Goal: Task Accomplishment & Management: Use online tool/utility

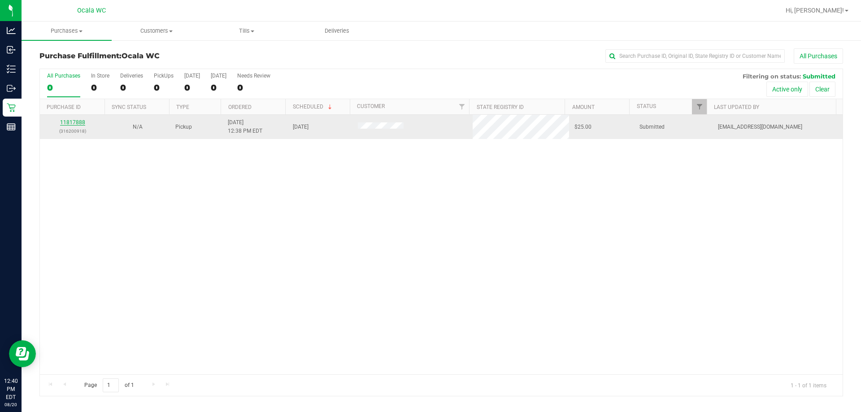
click at [72, 123] on link "11817888" at bounding box center [72, 122] width 25 height 6
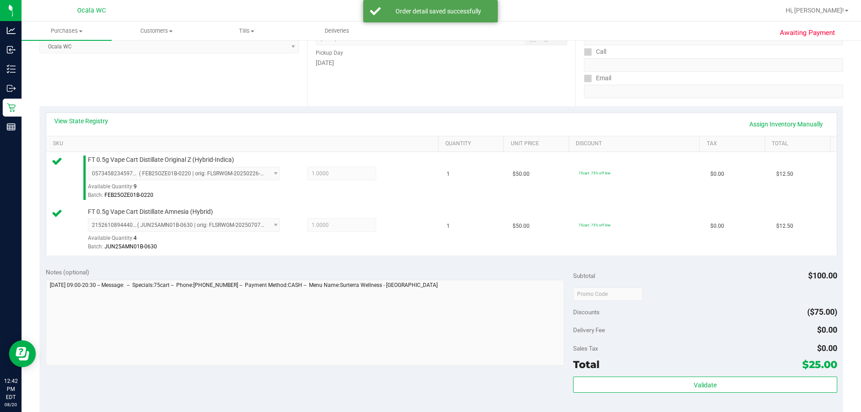
scroll to position [269, 0]
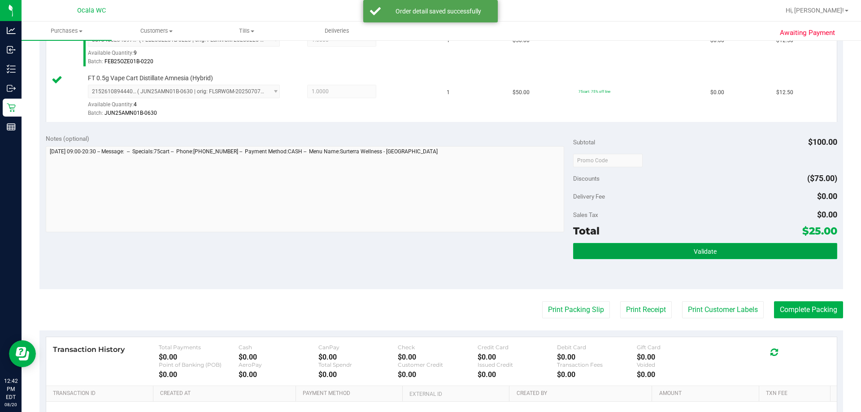
click at [422, 249] on button "Validate" at bounding box center [705, 251] width 264 height 16
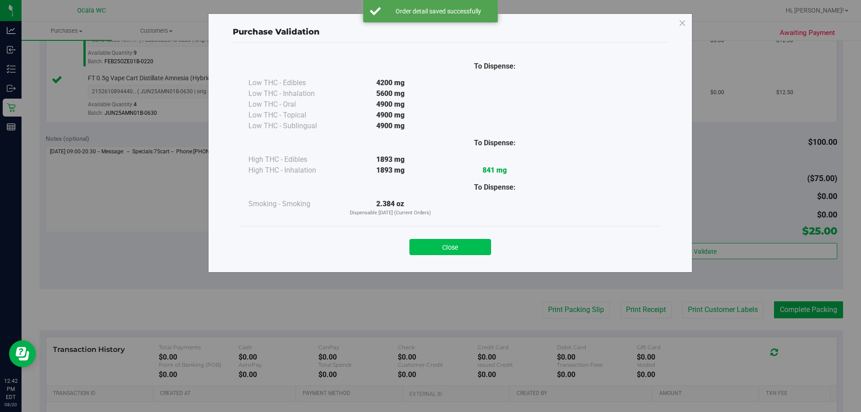
click at [422, 240] on button "Close" at bounding box center [451, 247] width 82 height 16
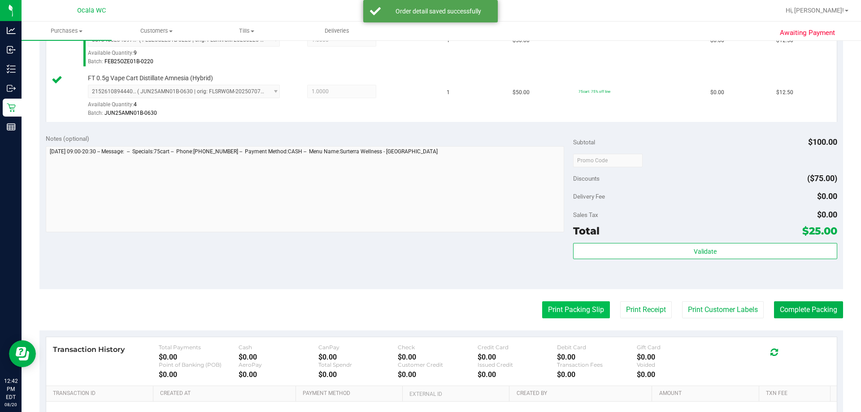
click at [422, 309] on button "Print Packing Slip" at bounding box center [576, 309] width 68 height 17
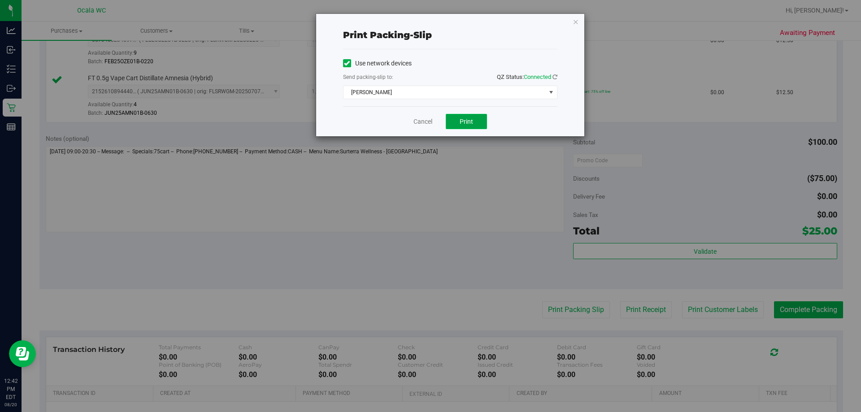
click at [422, 122] on span "Print" at bounding box center [466, 121] width 13 height 7
click at [418, 118] on link "Cancel" at bounding box center [423, 121] width 19 height 9
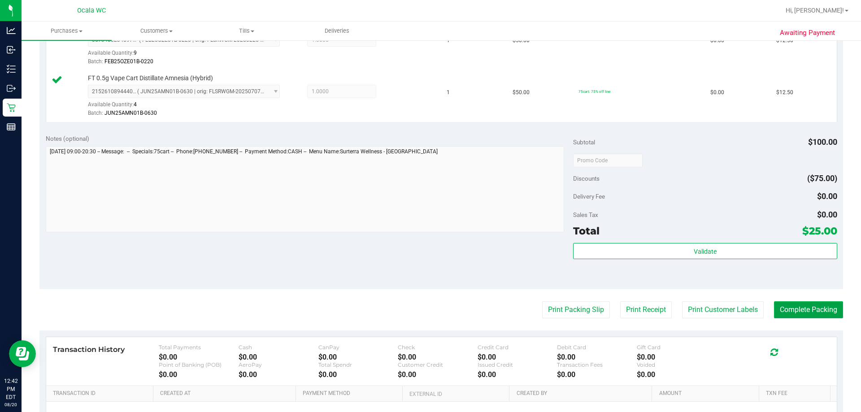
click at [422, 306] on button "Complete Packing" at bounding box center [808, 309] width 69 height 17
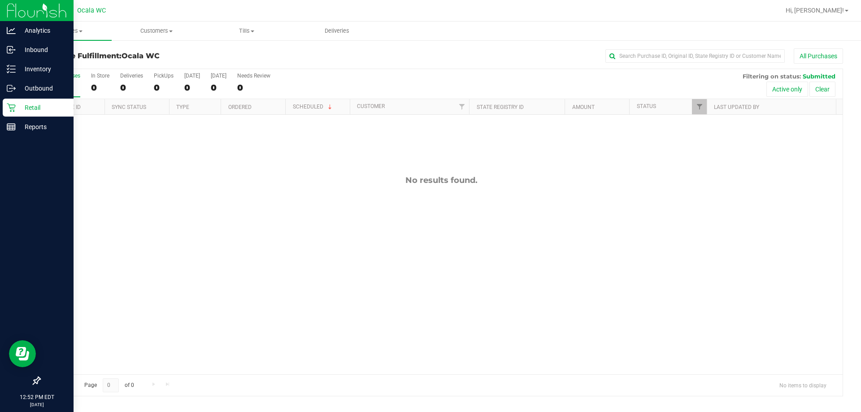
click at [30, 110] on p "Retail" at bounding box center [43, 107] width 54 height 11
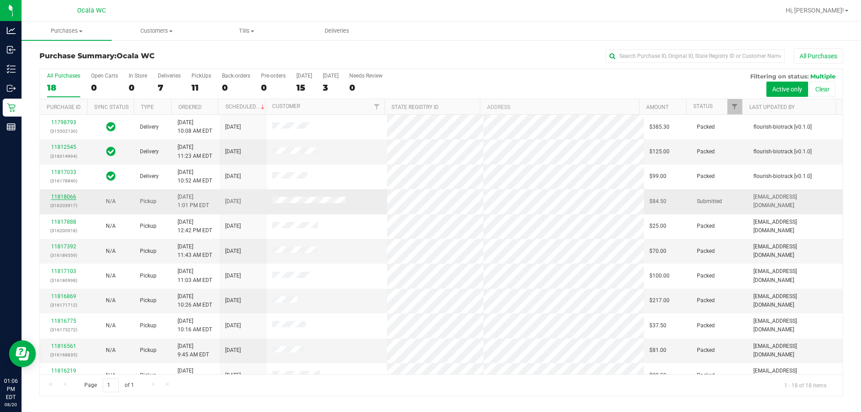
click at [61, 200] on link "11818066" at bounding box center [63, 197] width 25 height 6
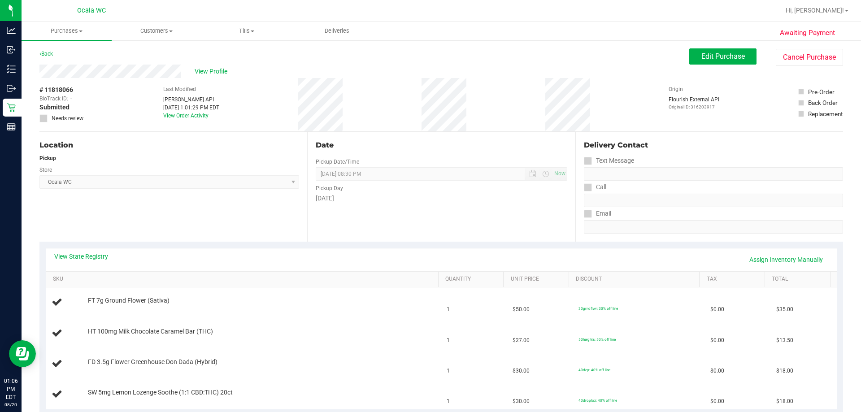
scroll to position [135, 0]
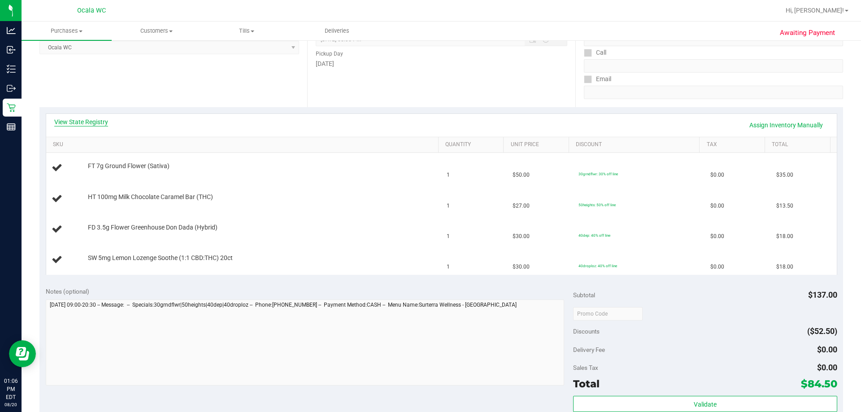
click at [81, 124] on link "View State Registry" at bounding box center [81, 122] width 54 height 9
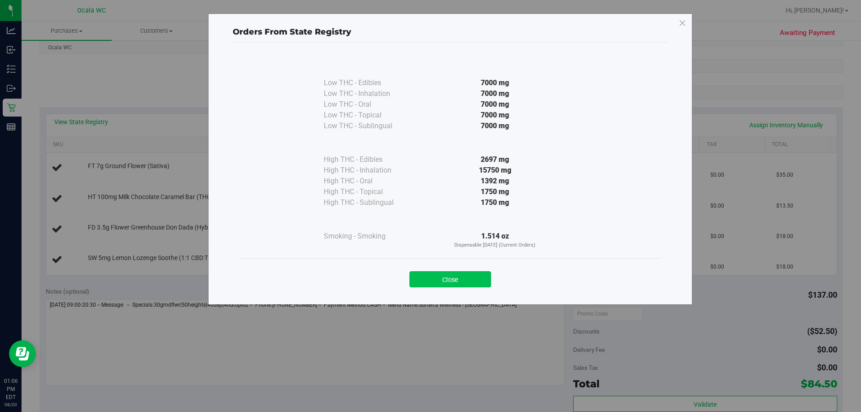
click at [422, 278] on button "Close" at bounding box center [451, 279] width 82 height 16
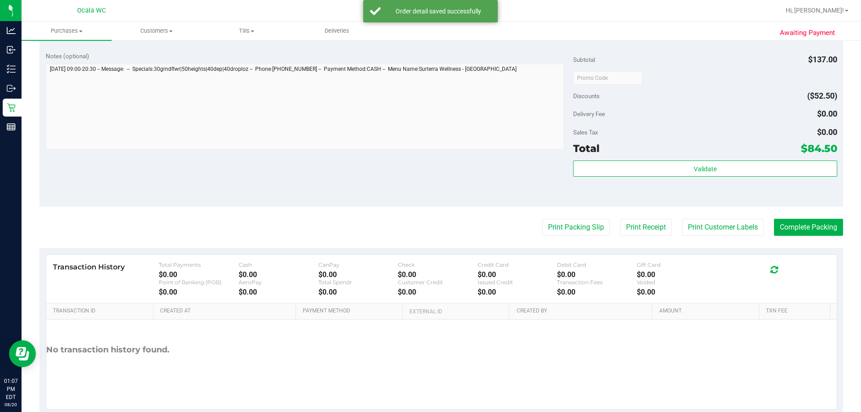
scroll to position [477, 0]
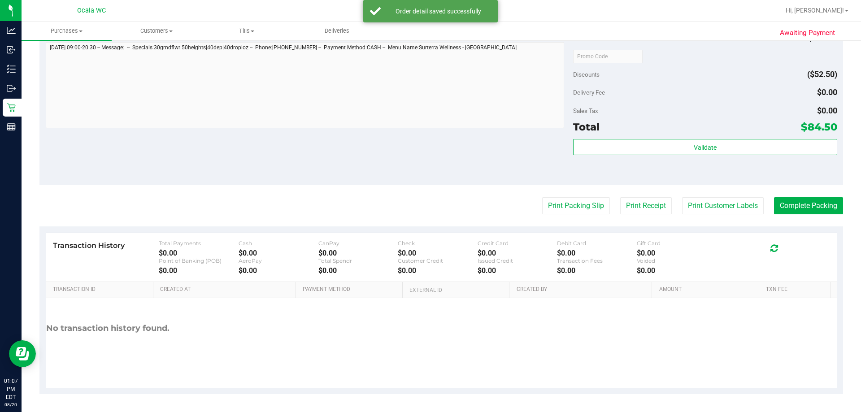
click at [422, 138] on div "Subtotal $137.00 Discounts ($52.50) Delivery Fee $0.00 Sales Tax $0.00 Total $8…" at bounding box center [705, 104] width 264 height 149
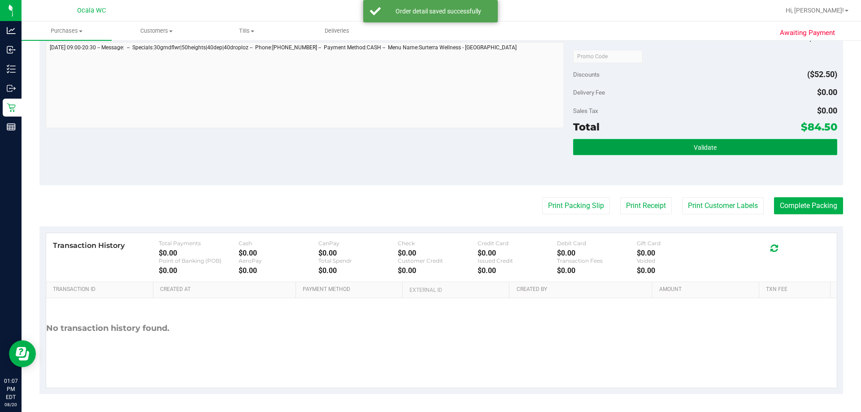
click at [422, 146] on button "Validate" at bounding box center [705, 147] width 264 height 16
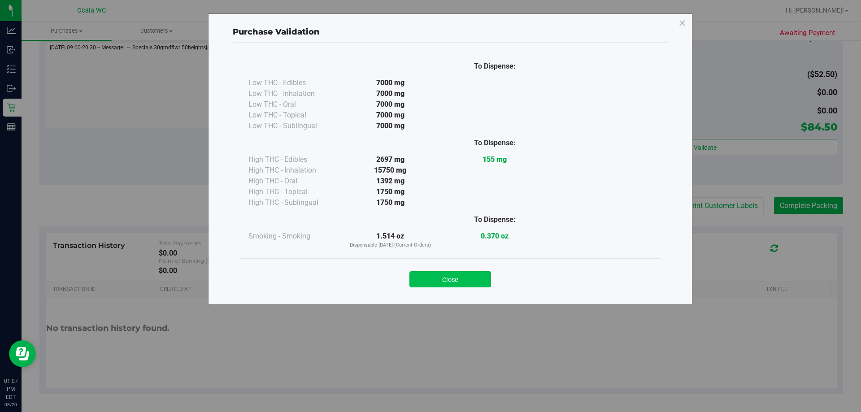
click at [422, 280] on button "Close" at bounding box center [451, 279] width 82 height 16
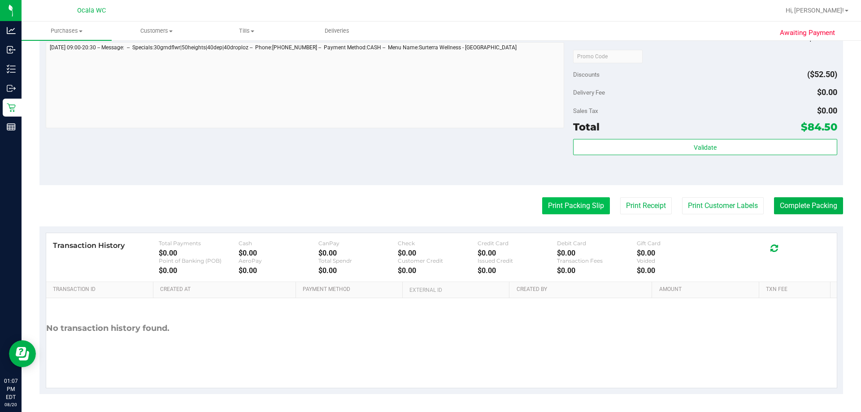
click at [422, 205] on button "Print Packing Slip" at bounding box center [576, 205] width 68 height 17
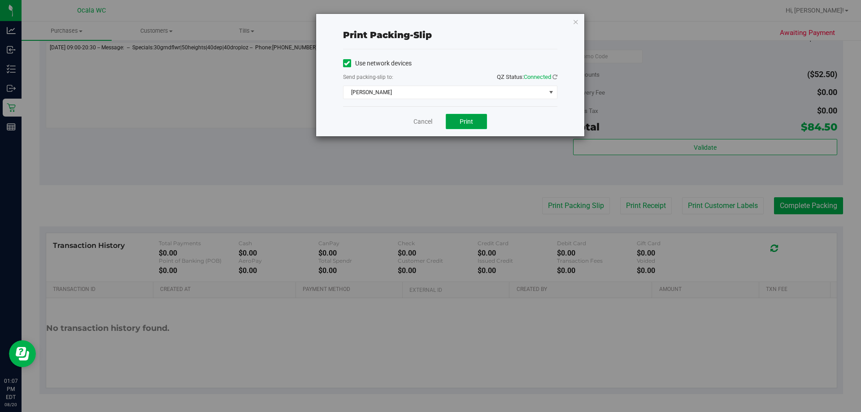
click at [422, 118] on span "Print" at bounding box center [466, 121] width 13 height 7
click at [420, 118] on link "Cancel" at bounding box center [423, 121] width 19 height 9
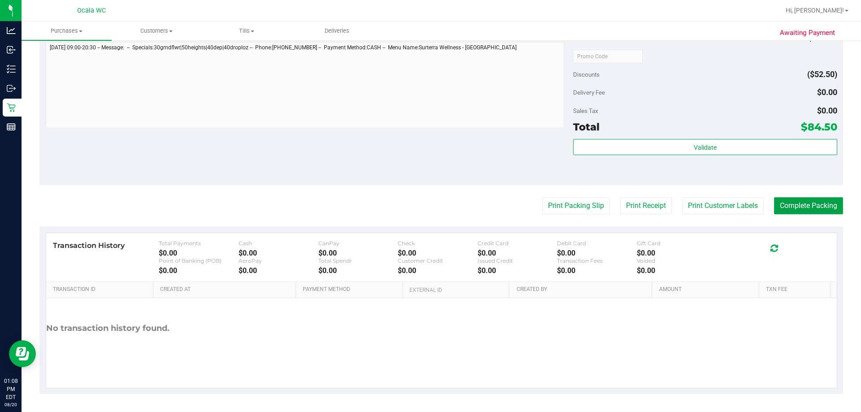
click at [422, 201] on button "Complete Packing" at bounding box center [808, 205] width 69 height 17
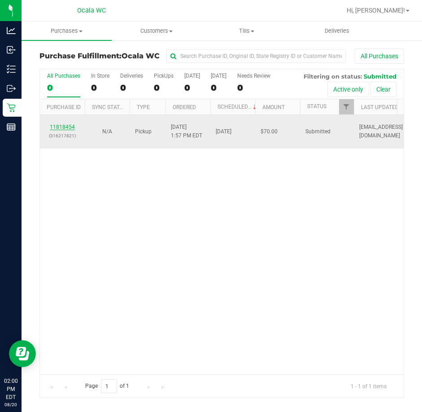
click at [65, 127] on link "11818454" at bounding box center [62, 127] width 25 height 6
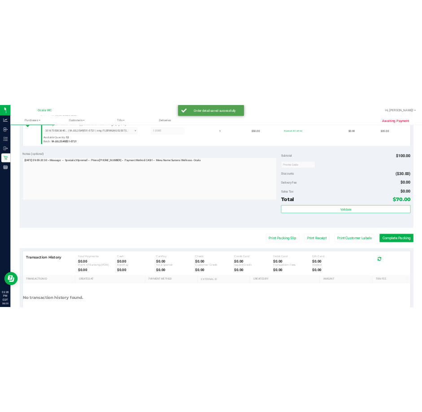
scroll to position [314, 0]
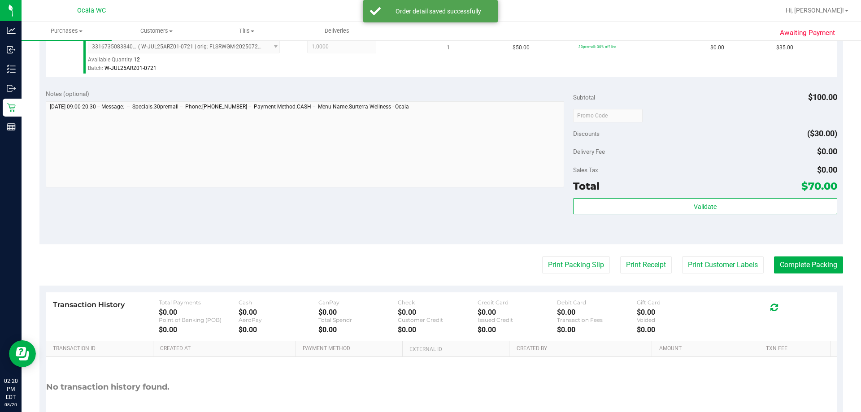
click at [422, 197] on div "Subtotal $100.00 Discounts ($30.00) Delivery Fee $0.00 Sales Tax $0.00 Total $7…" at bounding box center [705, 163] width 264 height 149
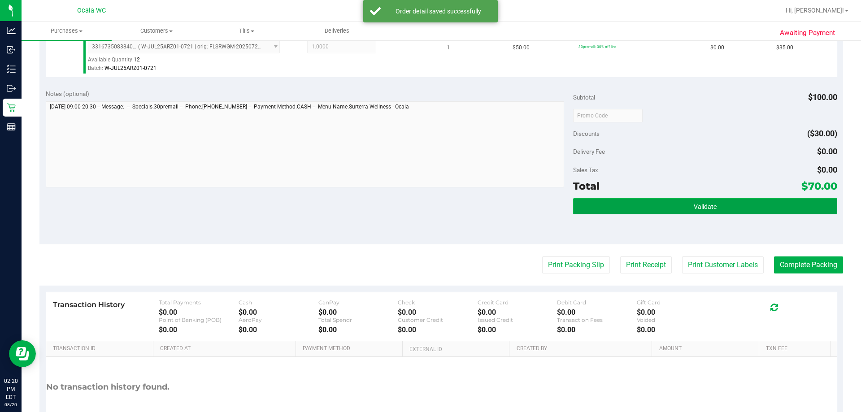
click at [422, 202] on button "Validate" at bounding box center [705, 206] width 264 height 16
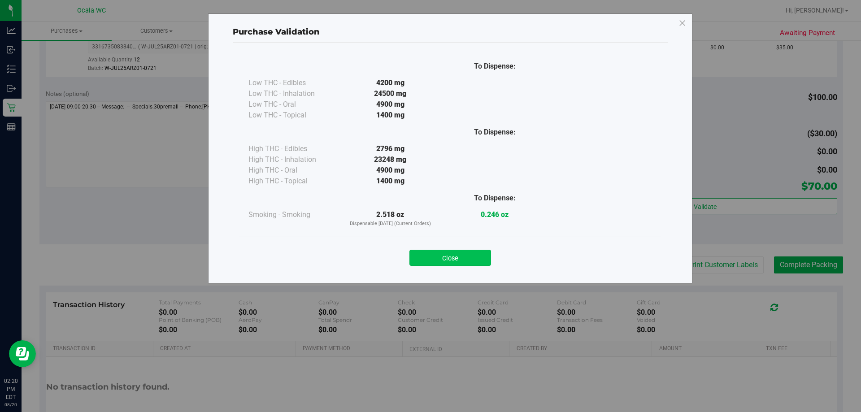
click at [422, 253] on button "Close" at bounding box center [451, 258] width 82 height 16
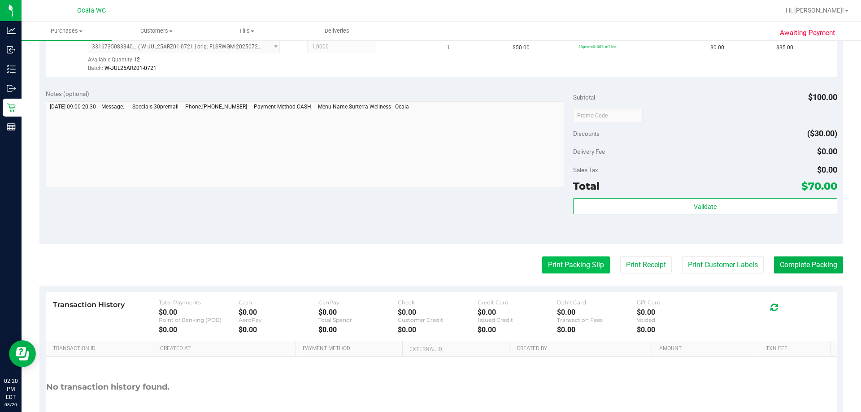
click at [422, 261] on button "Print Packing Slip" at bounding box center [576, 265] width 68 height 17
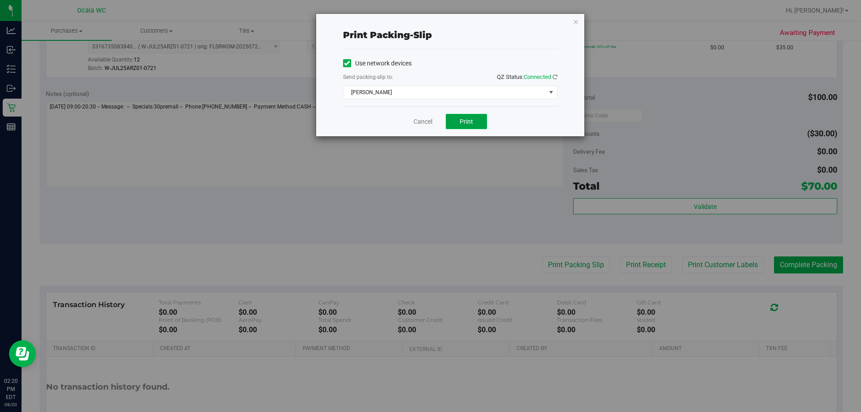
click at [422, 124] on span "Print" at bounding box center [466, 121] width 13 height 7
click at [417, 119] on link "Cancel" at bounding box center [423, 121] width 19 height 9
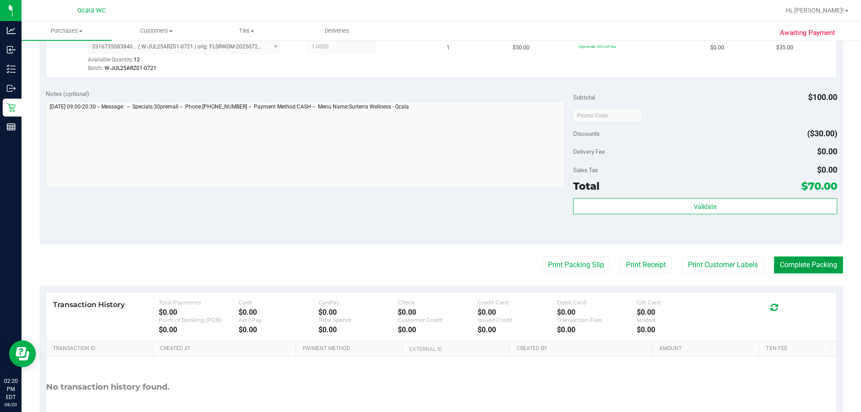
click at [422, 267] on button "Complete Packing" at bounding box center [808, 265] width 69 height 17
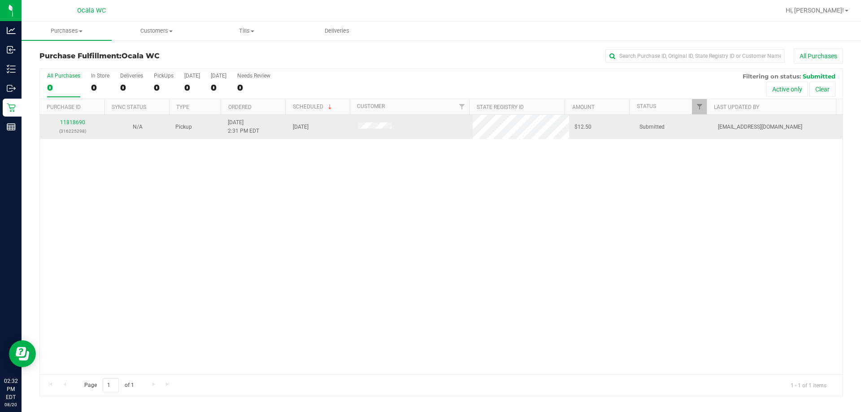
click at [67, 117] on td "11818690 (316225298)" at bounding box center [72, 127] width 65 height 24
click at [65, 121] on link "11818690" at bounding box center [72, 122] width 25 height 6
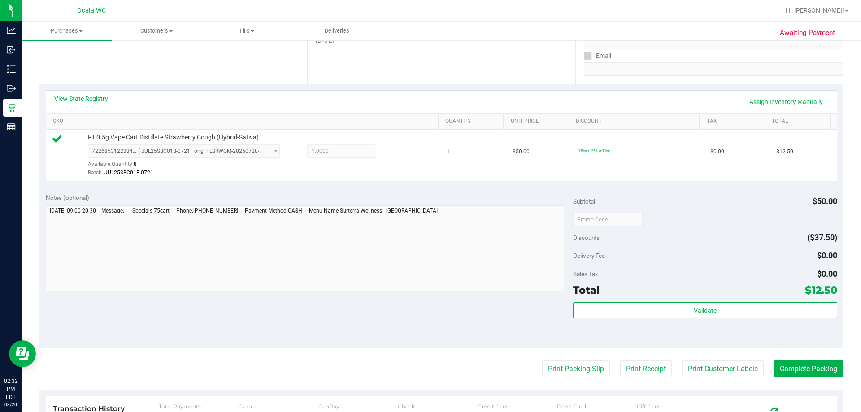
scroll to position [224, 0]
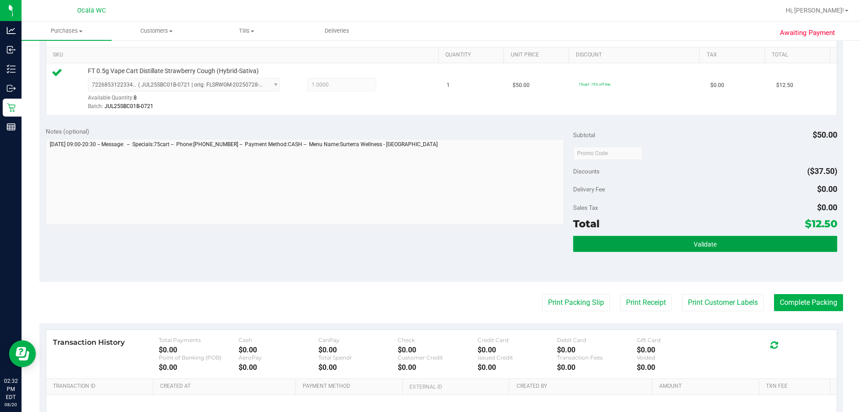
click at [422, 247] on span "Validate" at bounding box center [705, 244] width 23 height 7
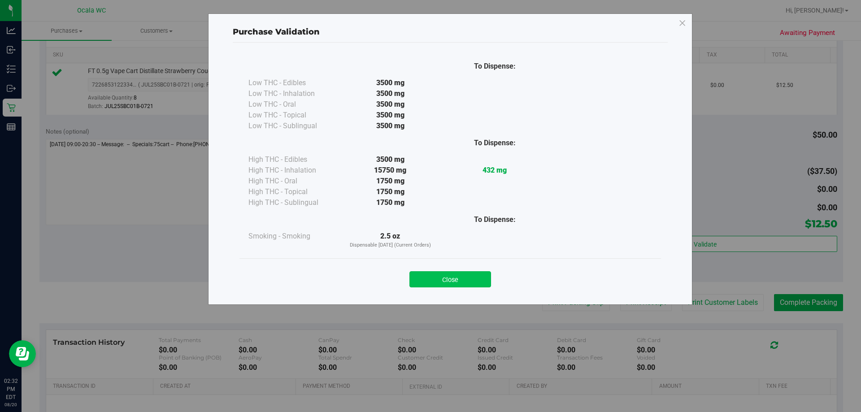
click at [422, 277] on button "Close" at bounding box center [451, 279] width 82 height 16
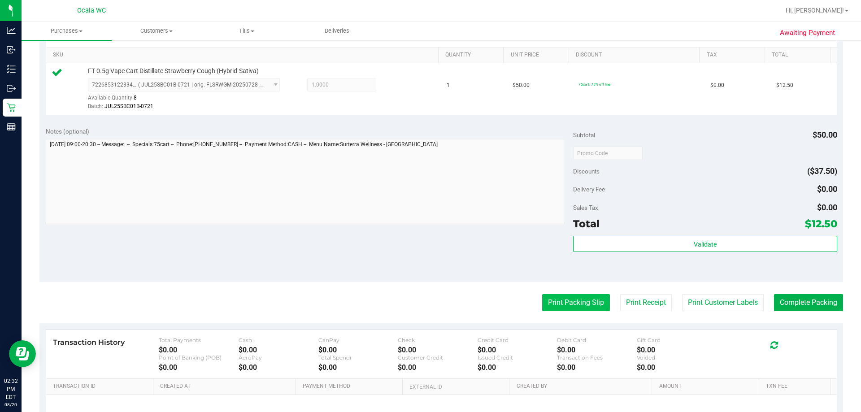
click at [422, 300] on button "Print Packing Slip" at bounding box center [576, 302] width 68 height 17
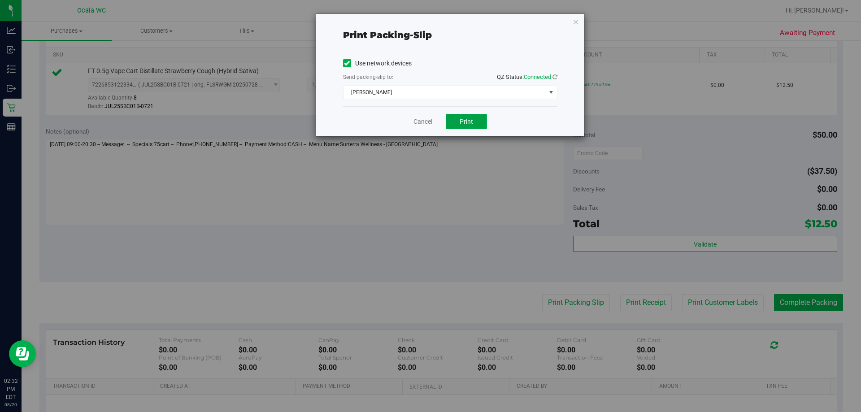
click at [422, 120] on button "Print" at bounding box center [466, 121] width 41 height 15
click at [422, 118] on link "Cancel" at bounding box center [423, 121] width 19 height 9
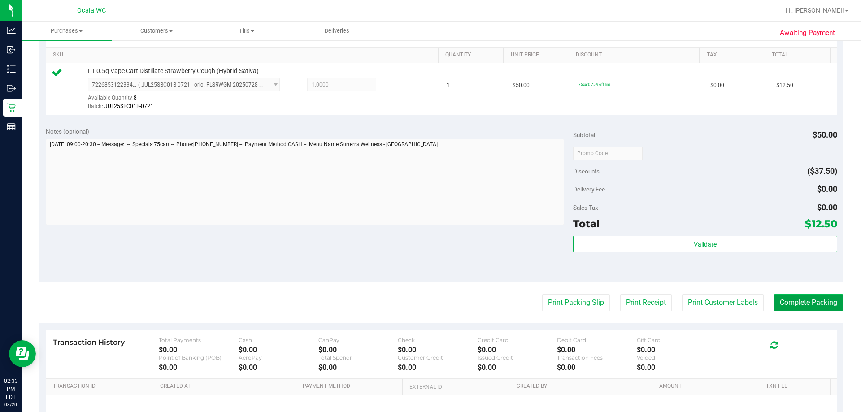
click at [422, 302] on button "Complete Packing" at bounding box center [808, 302] width 69 height 17
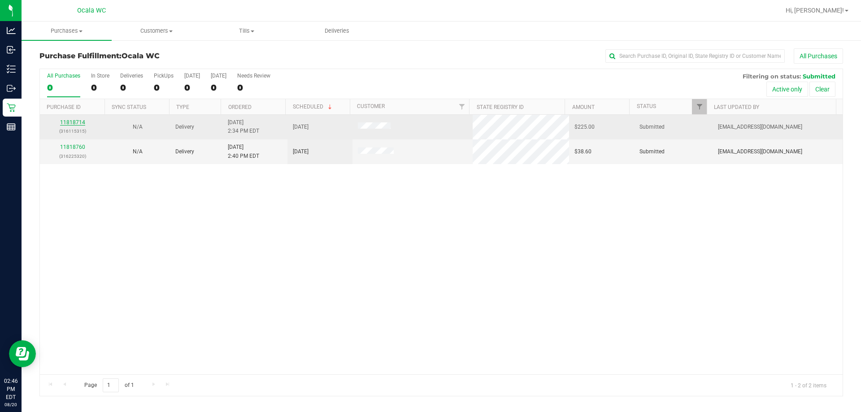
click at [73, 121] on link "11818714" at bounding box center [72, 122] width 25 height 6
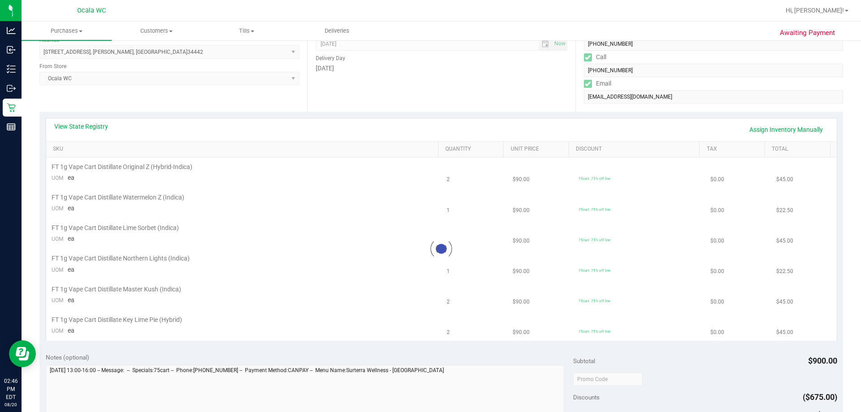
scroll to position [135, 0]
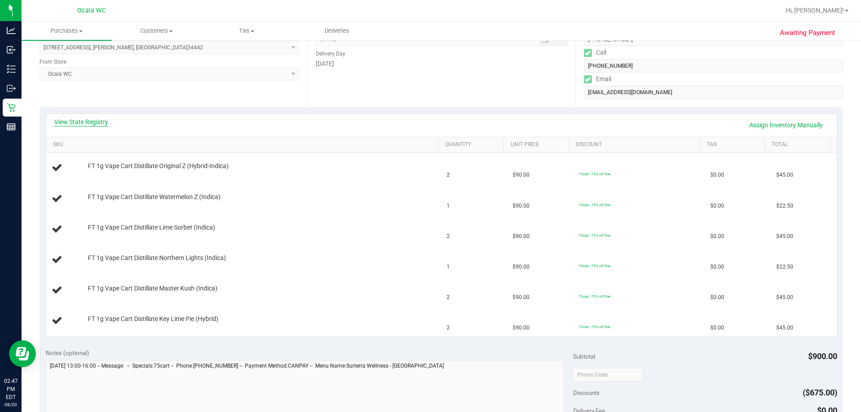
click at [81, 119] on link "View State Registry" at bounding box center [81, 122] width 54 height 9
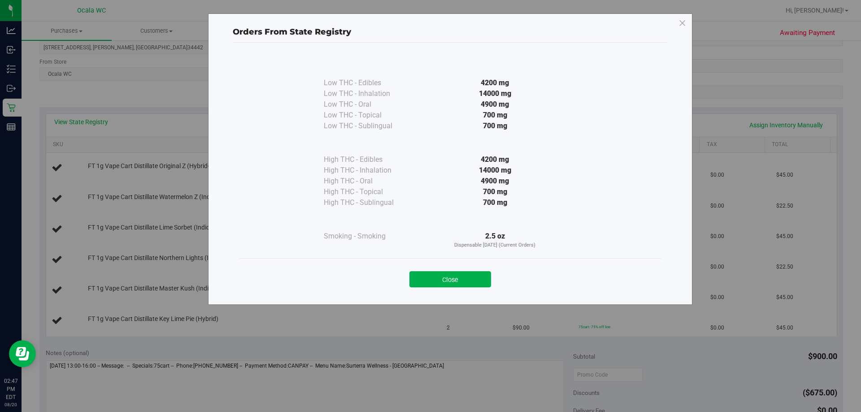
click at [422, 271] on div "Close" at bounding box center [450, 277] width 408 height 22
click at [422, 272] on button "Close" at bounding box center [451, 279] width 82 height 16
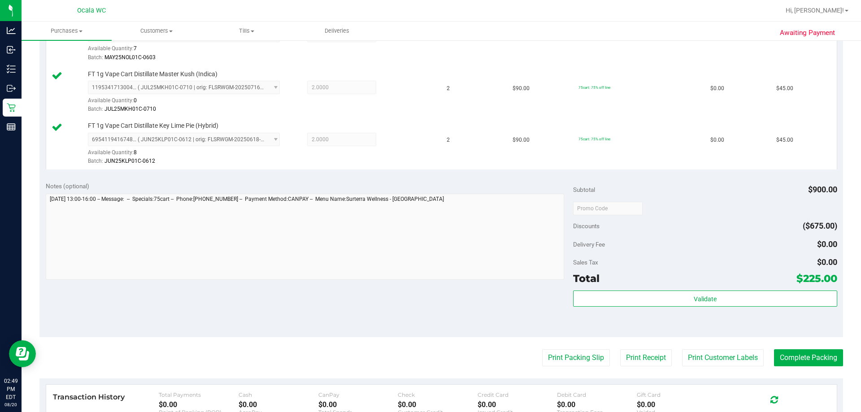
scroll to position [538, 0]
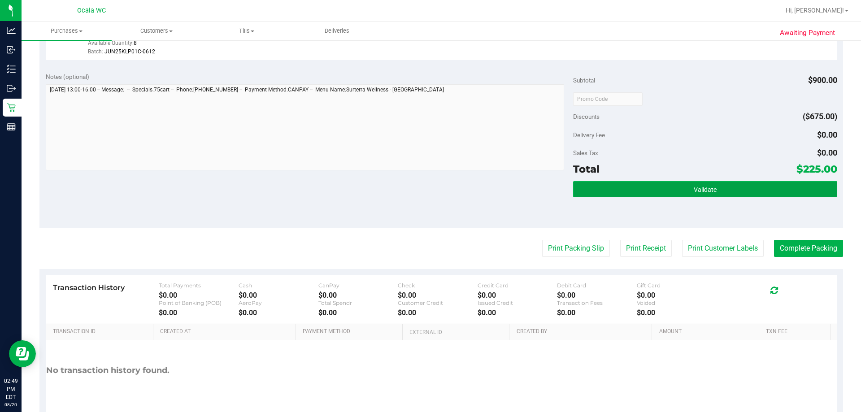
click at [422, 195] on button "Validate" at bounding box center [705, 189] width 264 height 16
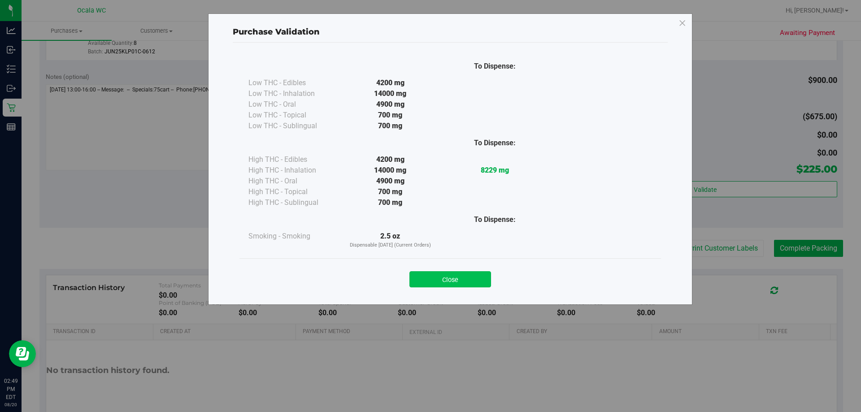
click at [422, 286] on button "Close" at bounding box center [451, 279] width 82 height 16
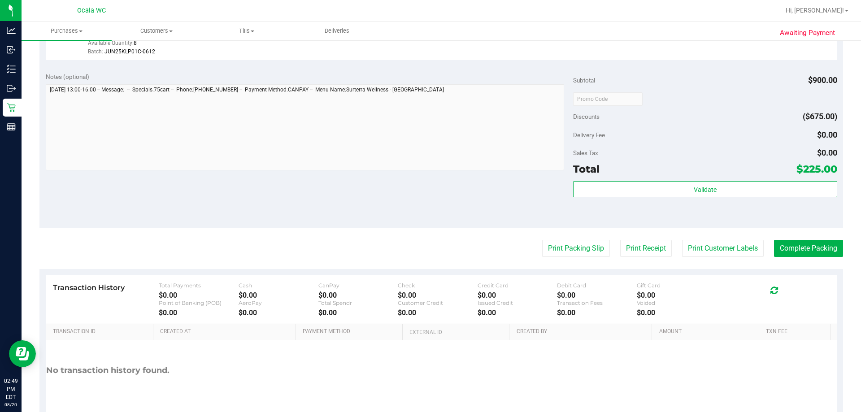
click at [422, 245] on div "Print Packing Slip Print Receipt Print Customer Labels Complete Packing" at bounding box center [441, 248] width 804 height 17
click at [422, 244] on button "Print Packing Slip" at bounding box center [576, 248] width 68 height 17
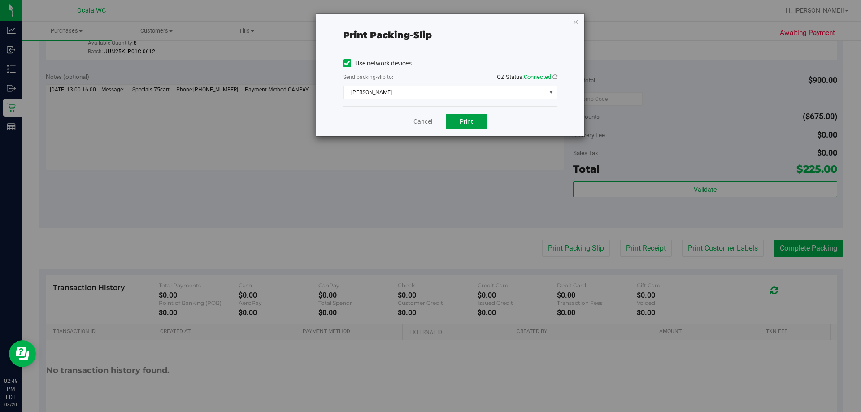
click at [422, 124] on span "Print" at bounding box center [466, 121] width 13 height 7
click at [421, 122] on link "Cancel" at bounding box center [423, 121] width 19 height 9
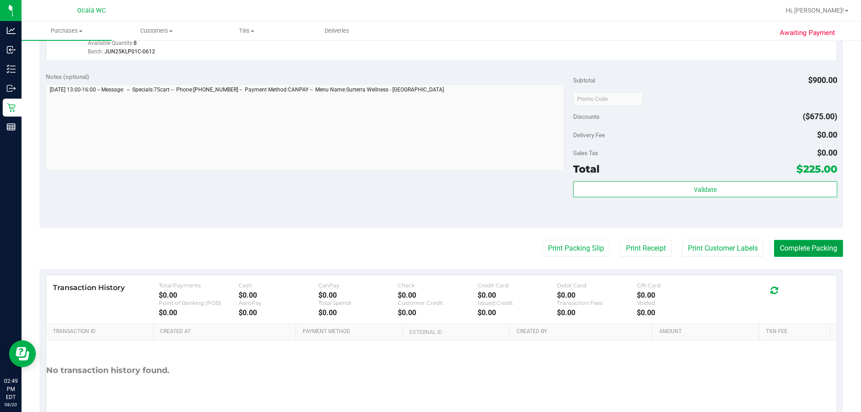
click at [422, 250] on button "Complete Packing" at bounding box center [808, 248] width 69 height 17
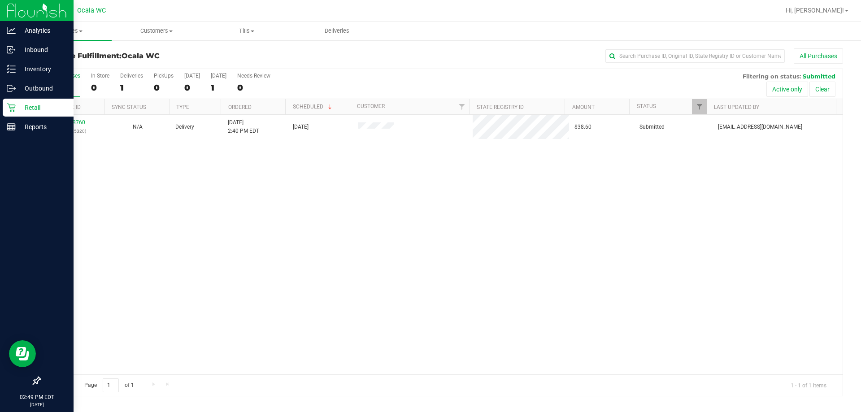
click at [32, 103] on p "Retail" at bounding box center [43, 107] width 54 height 11
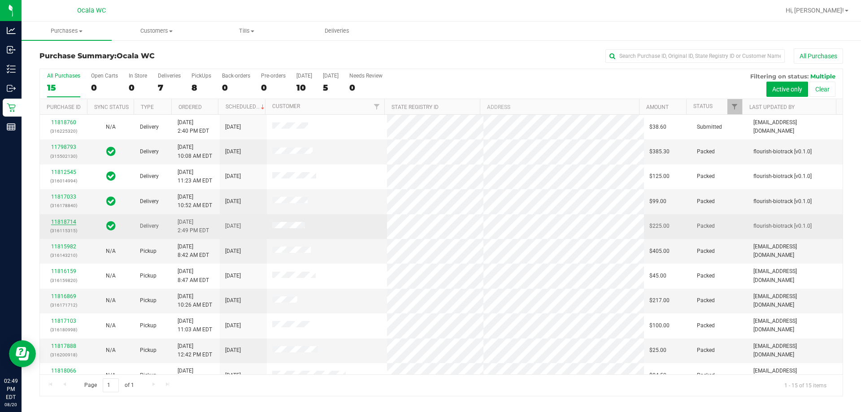
click at [56, 220] on link "11818714" at bounding box center [63, 222] width 25 height 6
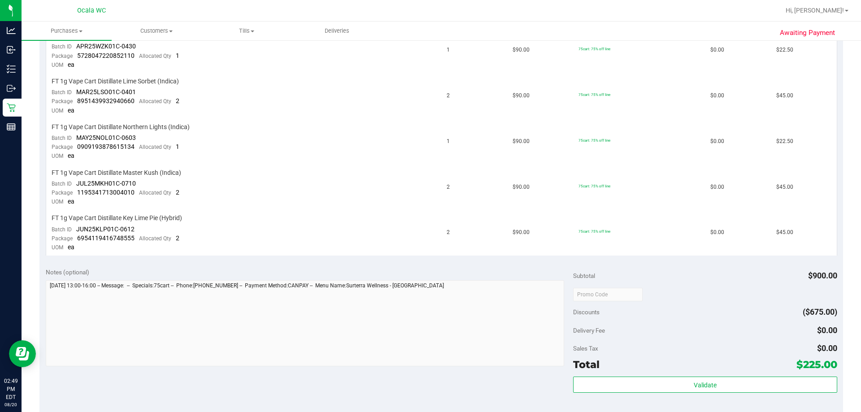
scroll to position [494, 0]
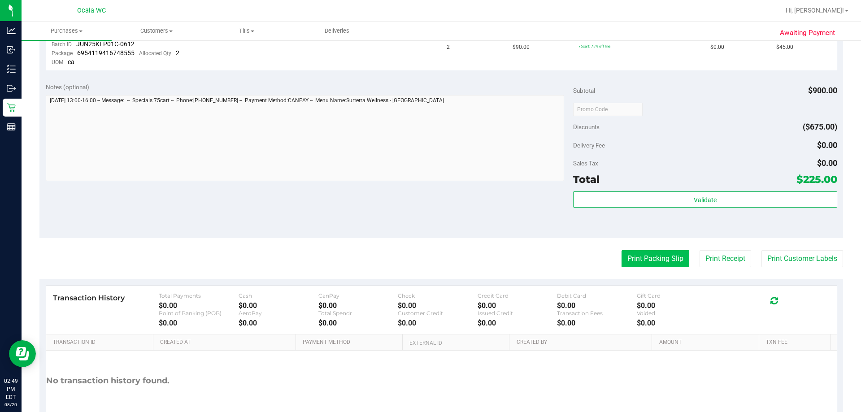
click at [422, 258] on button "Print Packing Slip" at bounding box center [656, 258] width 68 height 17
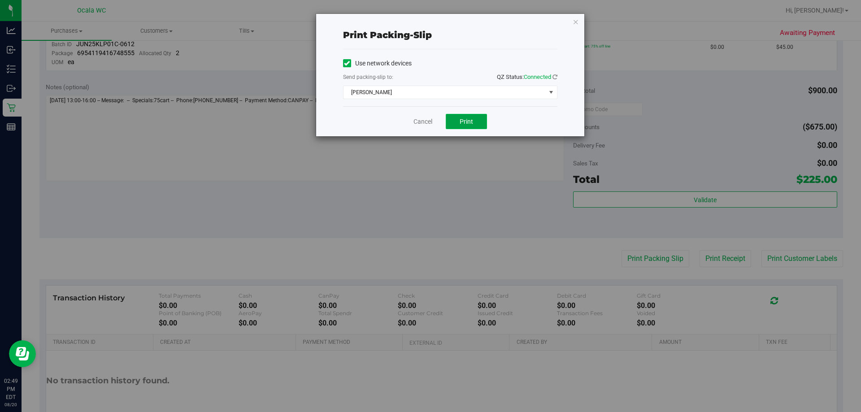
click at [422, 118] on span "Print" at bounding box center [466, 121] width 13 height 7
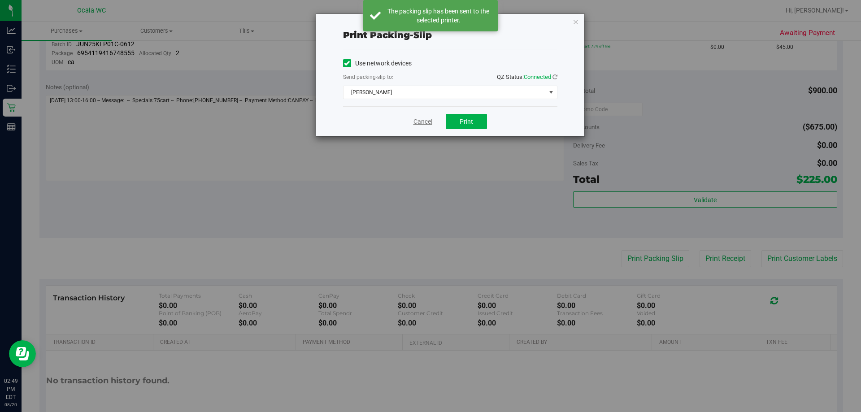
click at [417, 122] on link "Cancel" at bounding box center [423, 121] width 19 height 9
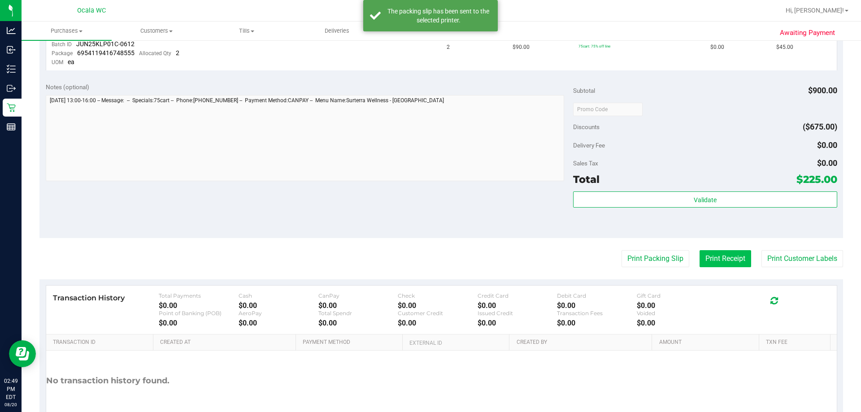
click at [422, 257] on button "Print Receipt" at bounding box center [726, 258] width 52 height 17
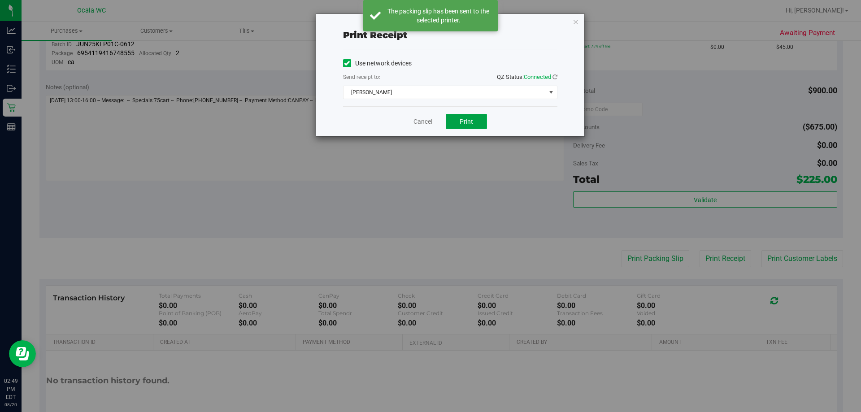
click at [422, 125] on button "Print" at bounding box center [466, 121] width 41 height 15
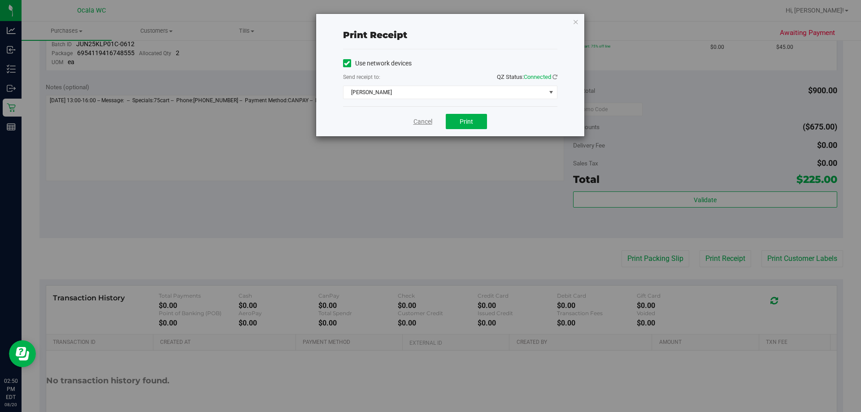
click at [422, 123] on link "Cancel" at bounding box center [423, 121] width 19 height 9
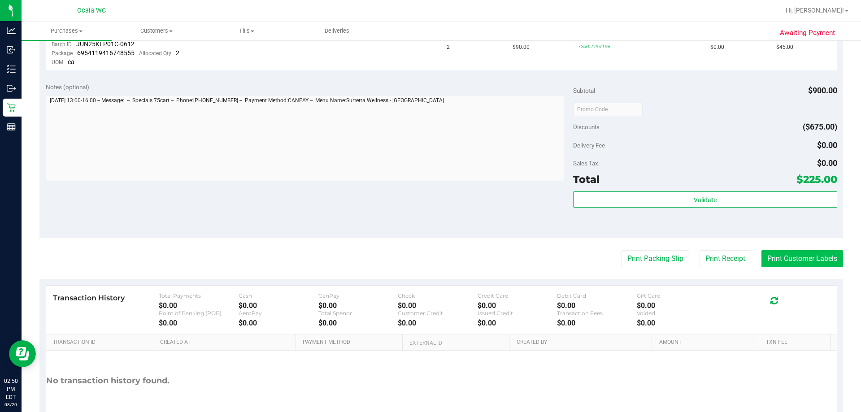
click at [422, 258] on button "Print Customer Labels" at bounding box center [803, 258] width 82 height 17
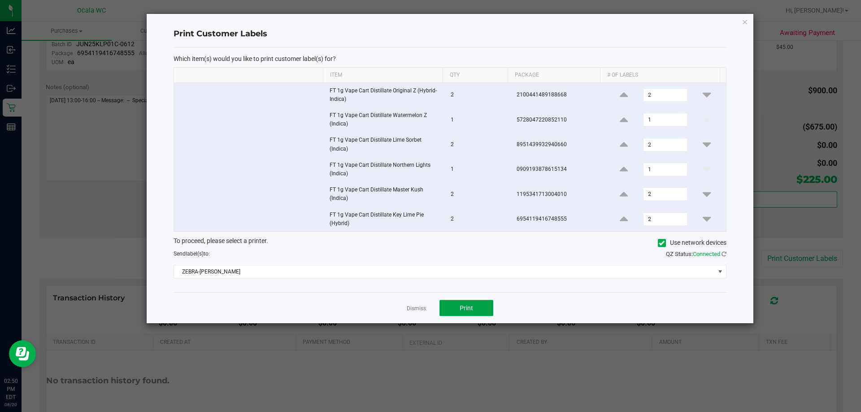
click at [422, 310] on button "Print" at bounding box center [467, 308] width 54 height 16
click at [411, 305] on link "Dismiss" at bounding box center [416, 309] width 19 height 8
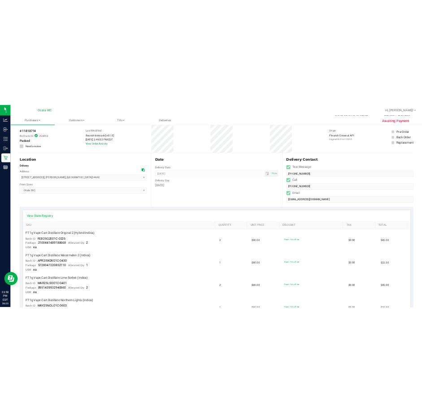
scroll to position [0, 0]
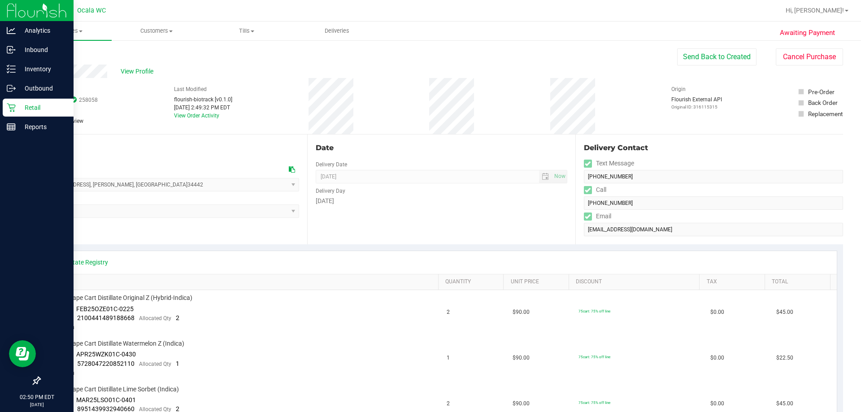
click at [23, 105] on p "Retail" at bounding box center [43, 107] width 54 height 11
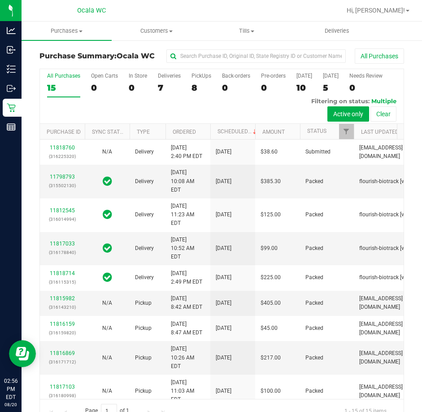
click at [187, 15] on div at bounding box center [251, 10] width 180 height 17
click at [277, 14] on div at bounding box center [251, 10] width 180 height 17
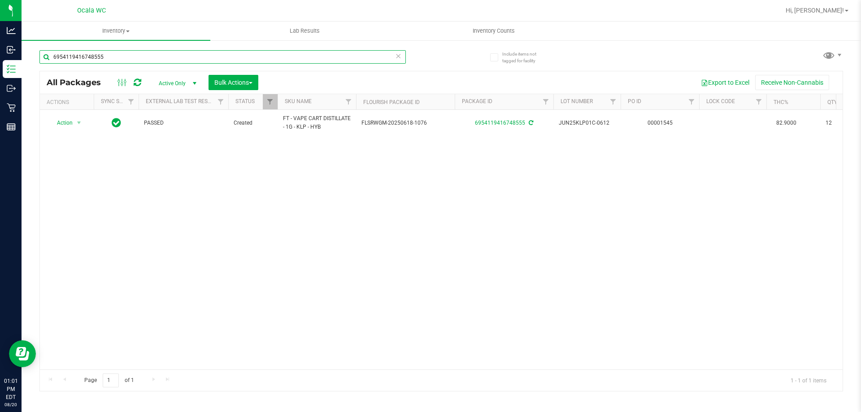
drag, startPoint x: 130, startPoint y: 58, endPoint x: 115, endPoint y: 53, distance: 15.6
click at [115, 53] on input "6954119416748555" at bounding box center [222, 56] width 367 height 13
paste input "FT 7g Little Buds Trop Top"
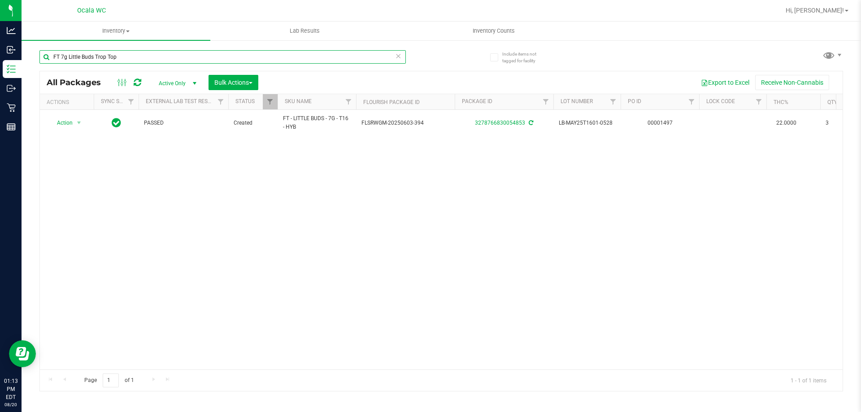
click at [120, 56] on input "FT 7g Little Buds Trop Top" at bounding box center [222, 56] width 367 height 13
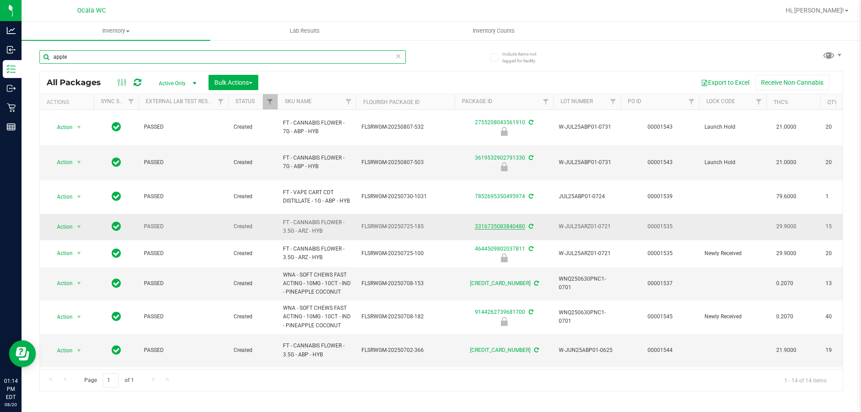
type input "apple"
click at [502, 223] on link "3316735083840480" at bounding box center [500, 226] width 50 height 6
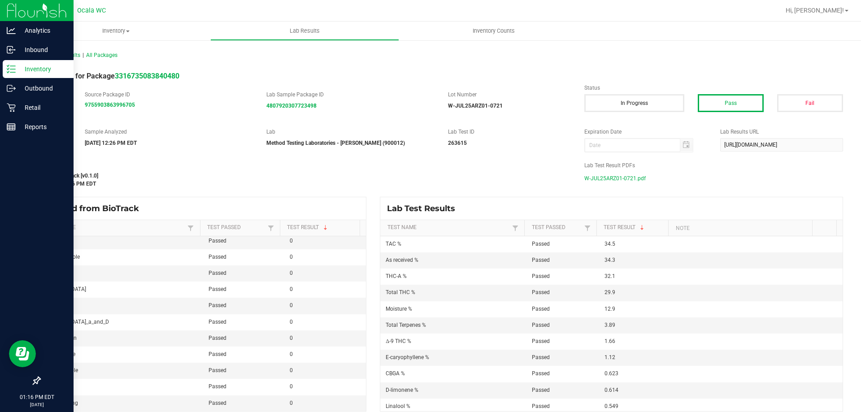
click at [51, 72] on p "Inventory" at bounding box center [43, 69] width 54 height 11
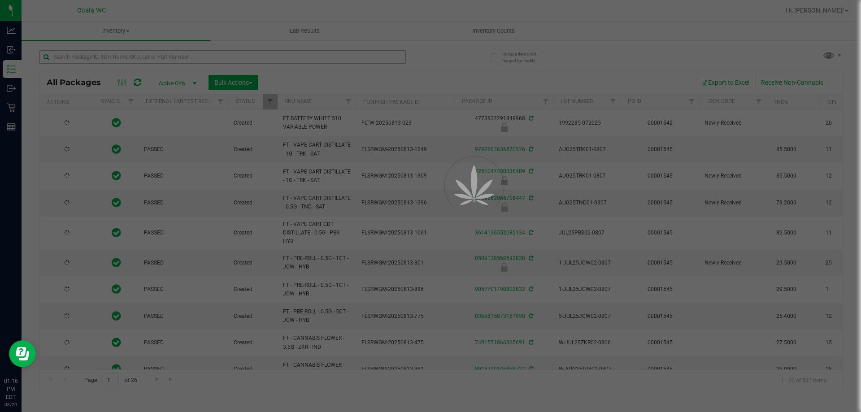
click at [108, 57] on div at bounding box center [430, 206] width 861 height 412
type input "[DATE]"
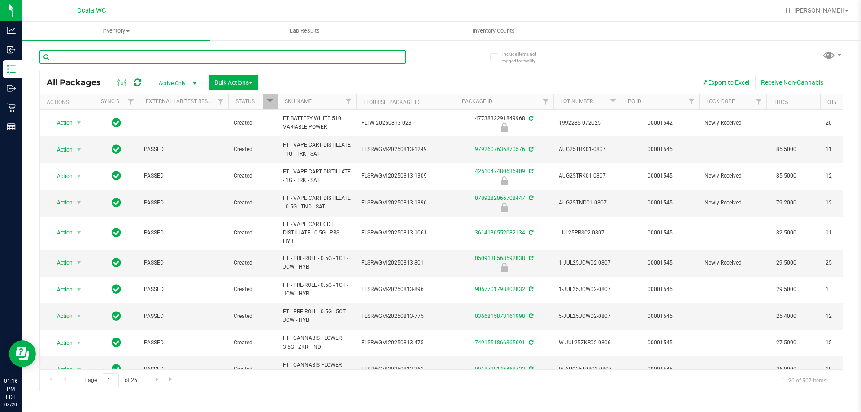
click at [108, 57] on input "text" at bounding box center [222, 56] width 367 height 13
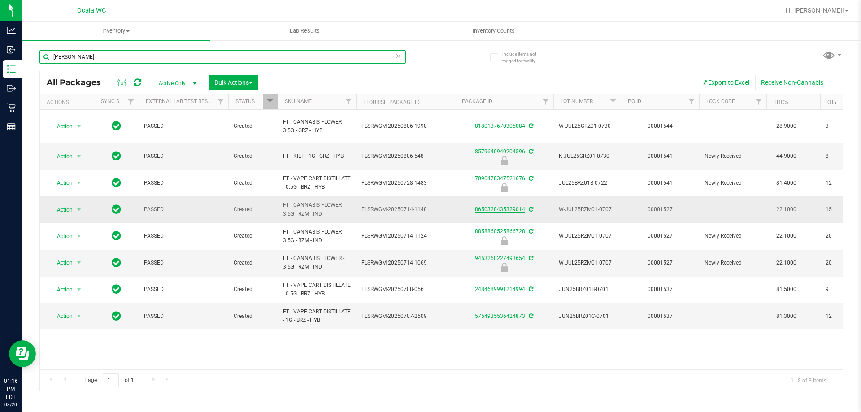
type input "[PERSON_NAME]"
click at [498, 206] on link "8650328435329014" at bounding box center [500, 209] width 50 height 6
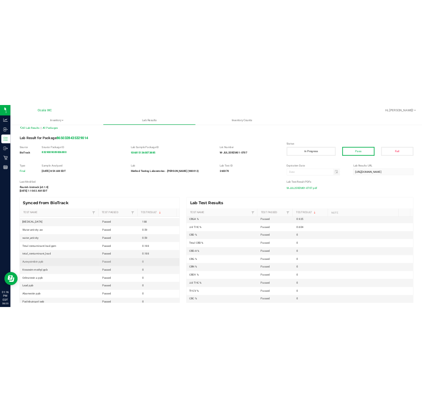
scroll to position [90, 0]
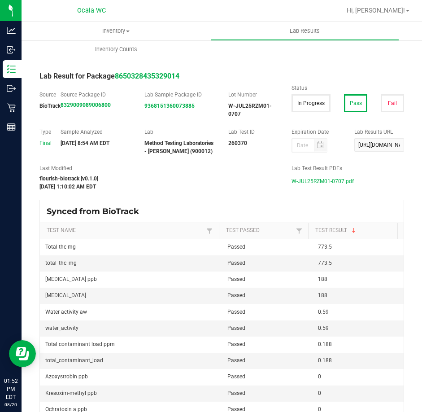
scroll to position [84, 0]
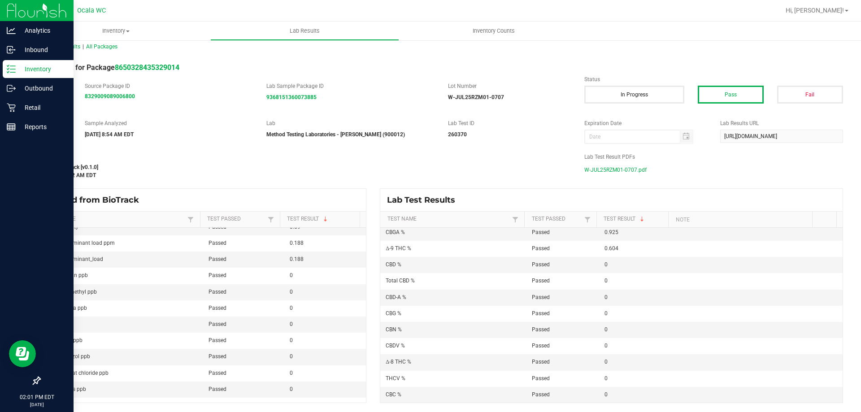
click at [36, 68] on p "Inventory" at bounding box center [43, 69] width 54 height 11
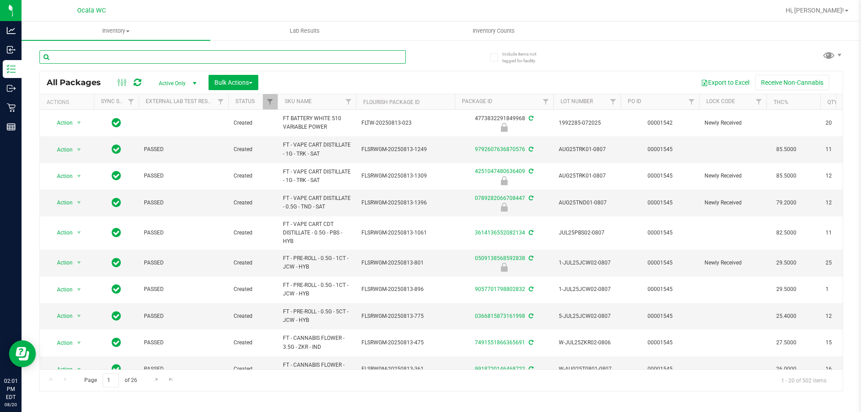
click at [84, 57] on input "text" at bounding box center [222, 56] width 367 height 13
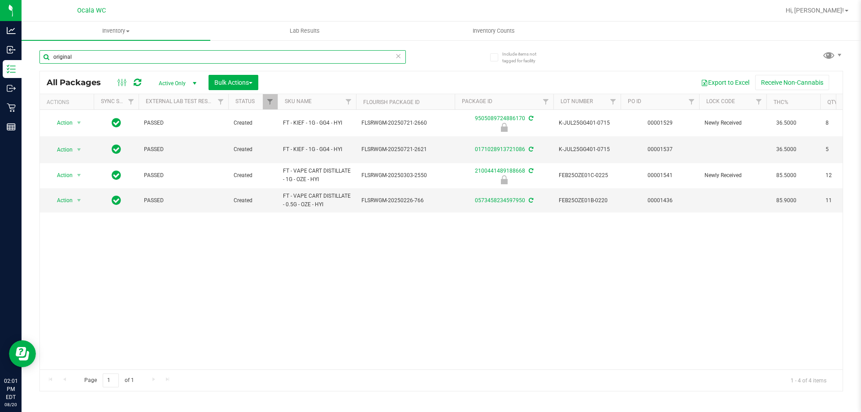
click at [103, 61] on input "original" at bounding box center [222, 56] width 367 height 13
type input "2100441489188668"
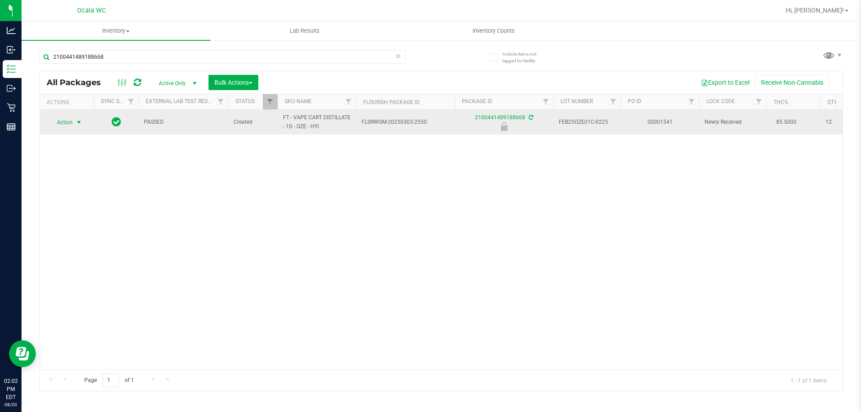
click at [64, 121] on span "Action" at bounding box center [61, 122] width 24 height 13
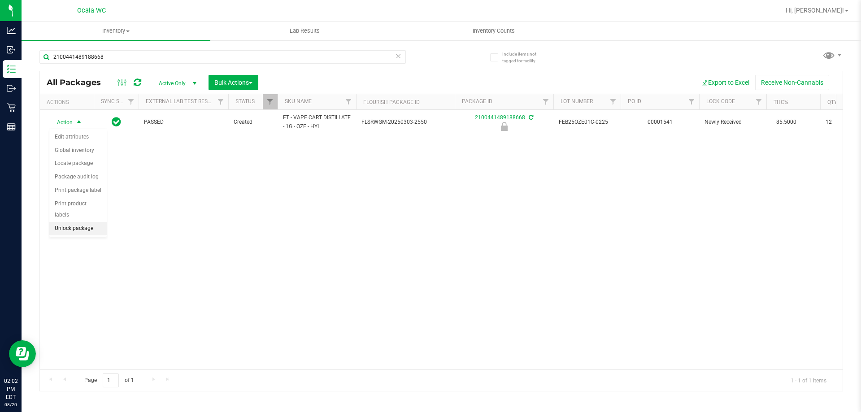
click at [61, 222] on li "Unlock package" at bounding box center [77, 228] width 57 height 13
